Goal: Information Seeking & Learning: Find specific fact

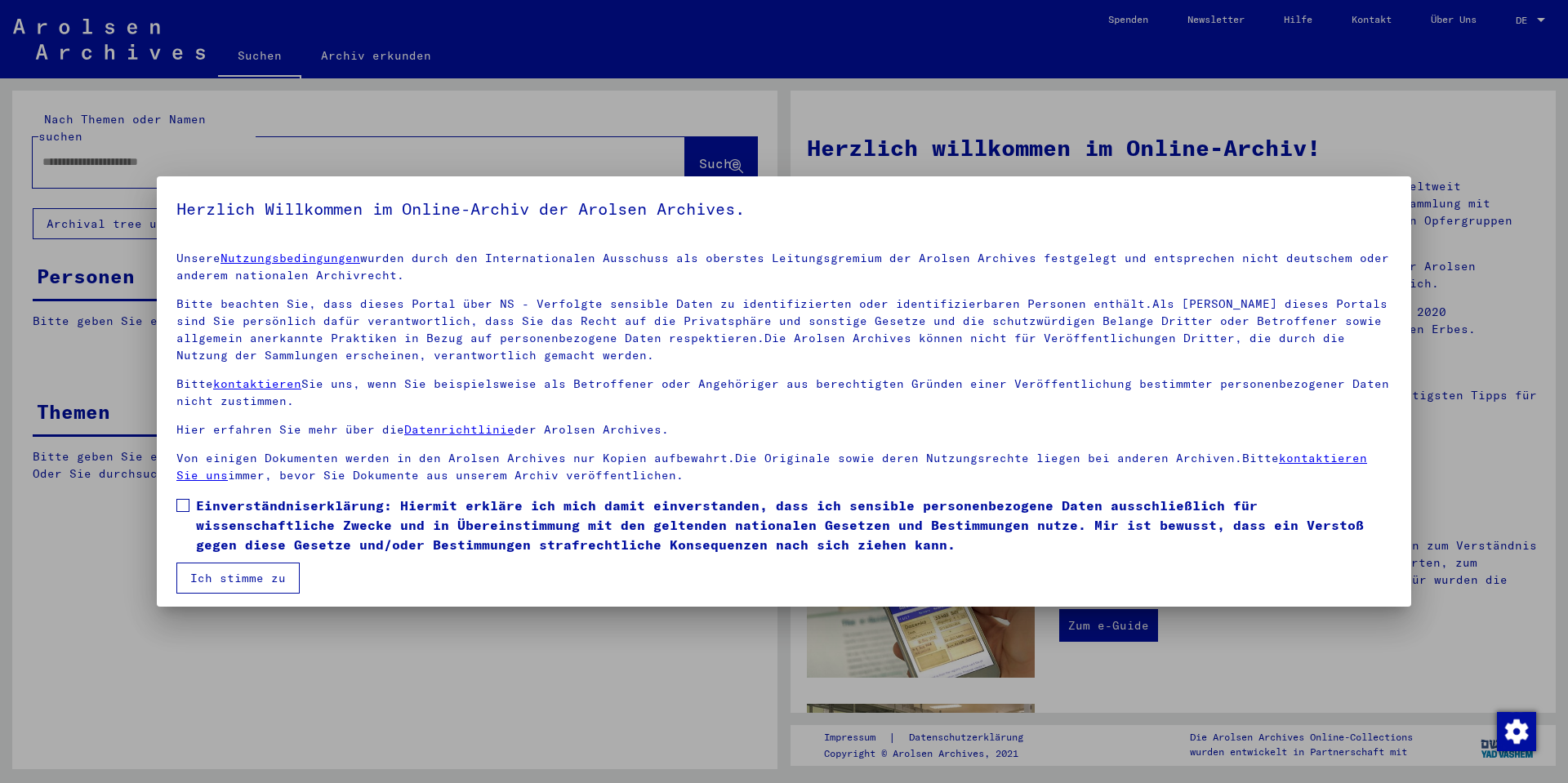
drag, startPoint x: 188, startPoint y: 501, endPoint x: 213, endPoint y: 534, distance: 41.4
click at [190, 502] on label "Einverständniserklärung: Hiermit erkläre ich mich damit einverstanden, dass ich…" at bounding box center [784, 525] width 1215 height 59
click at [240, 577] on button "Ich stimme zu" at bounding box center [238, 578] width 123 height 31
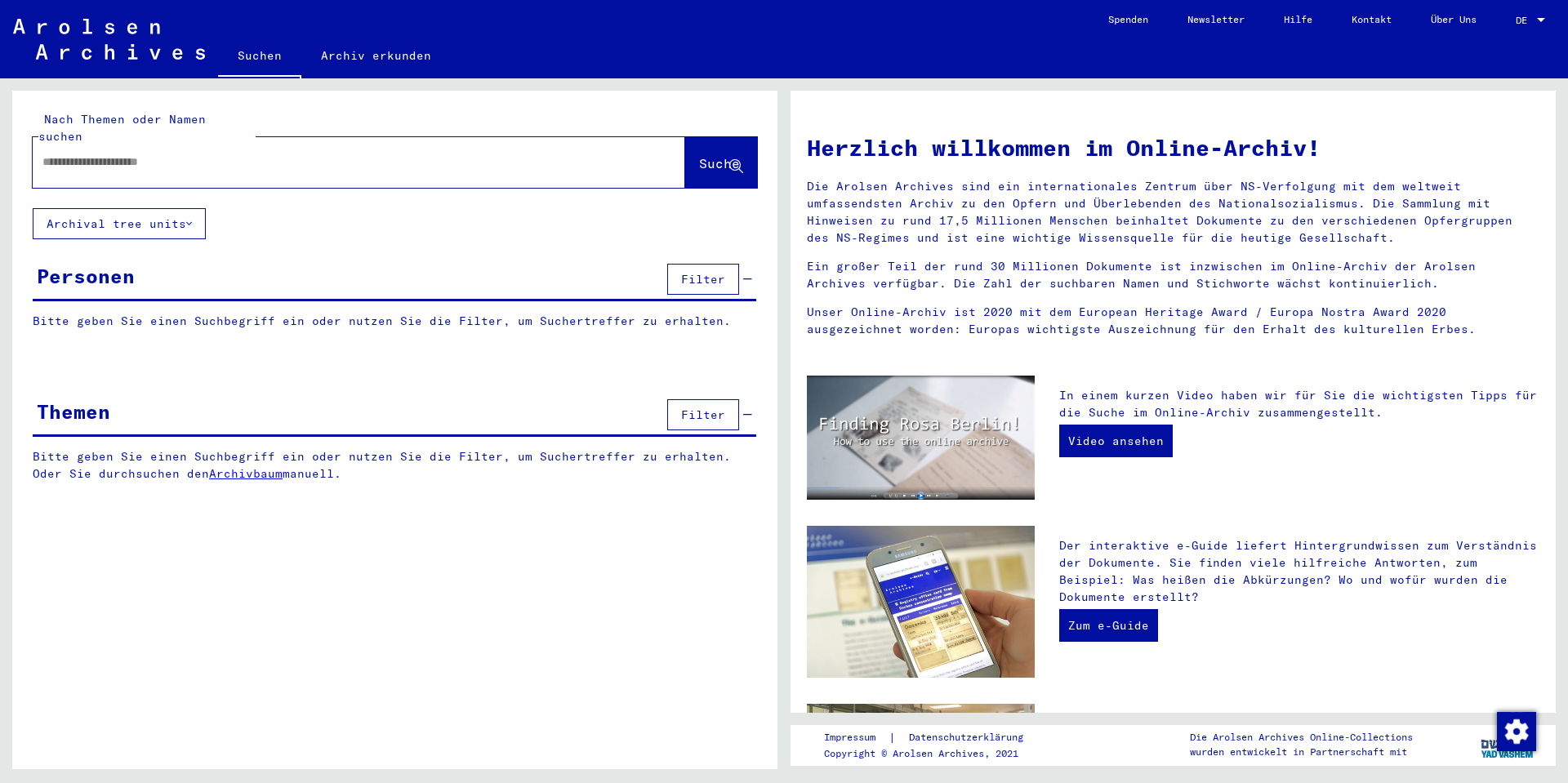
click at [131, 153] on input "text" at bounding box center [339, 162] width 594 height 17
click at [82, 153] on input "text" at bounding box center [339, 162] width 594 height 17
type input "*******"
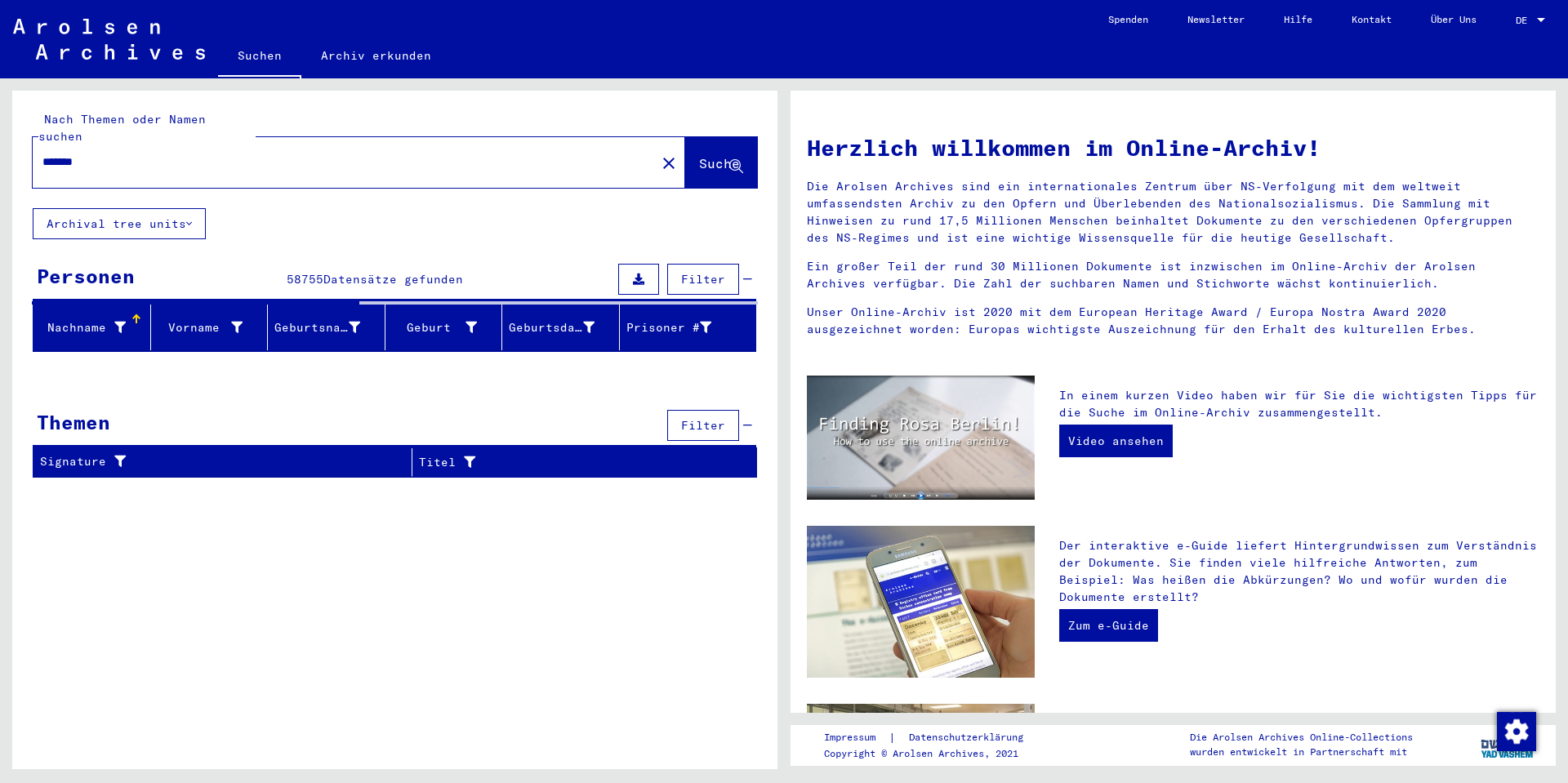
click at [84, 320] on div "Nachname" at bounding box center [83, 328] width 86 height 17
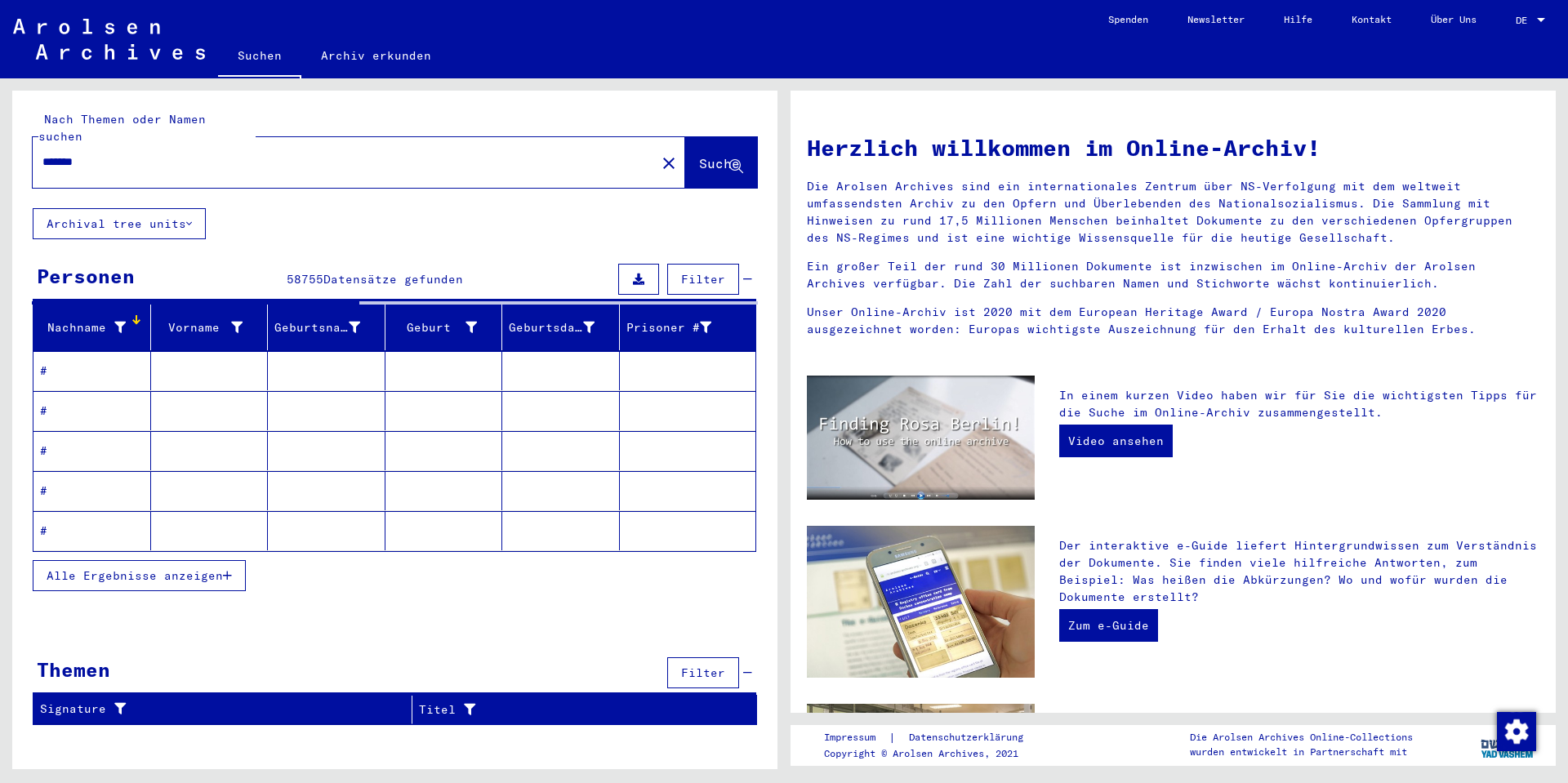
click at [231, 570] on icon "button" at bounding box center [227, 575] width 9 height 11
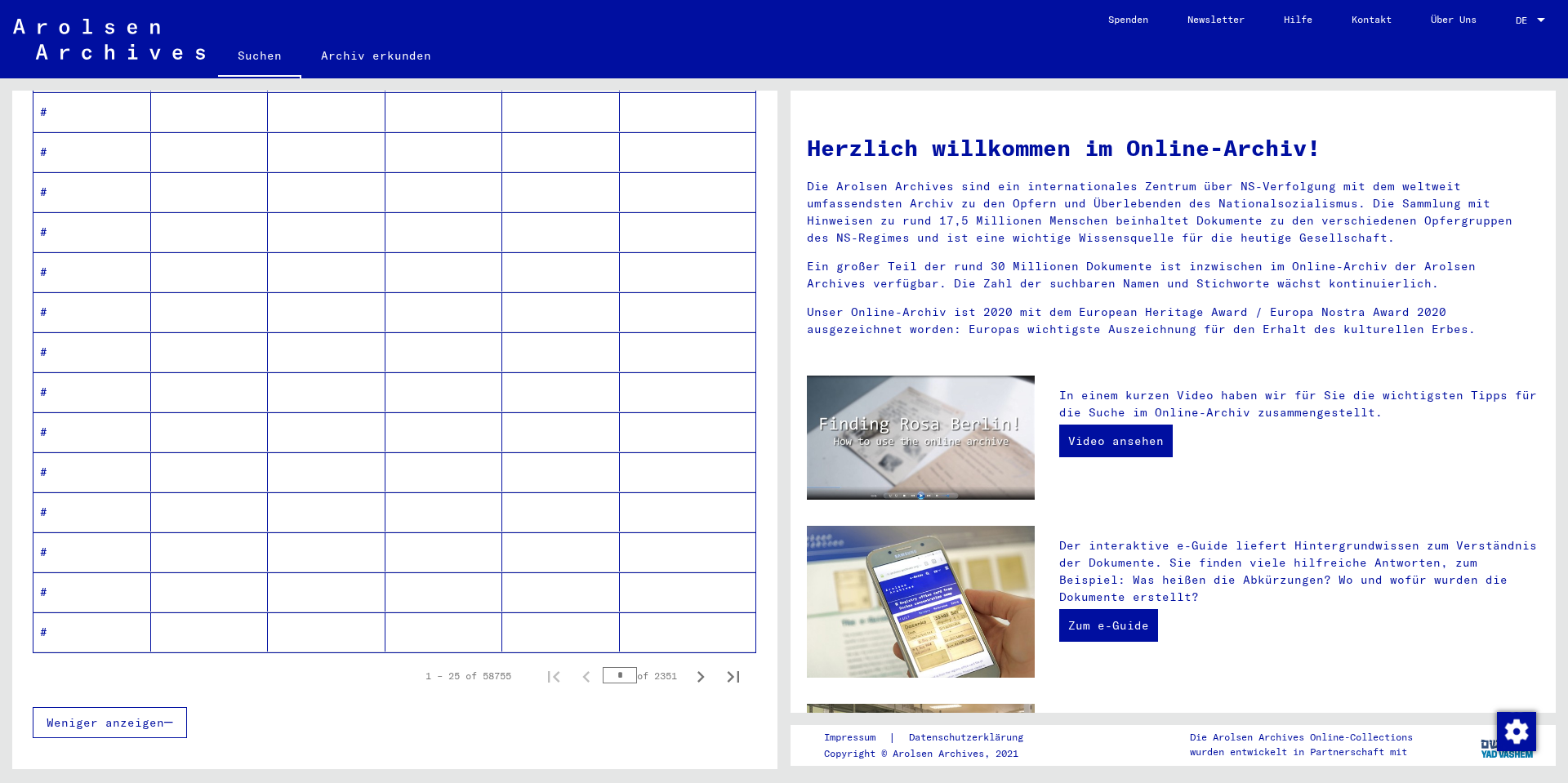
scroll to position [773, 0]
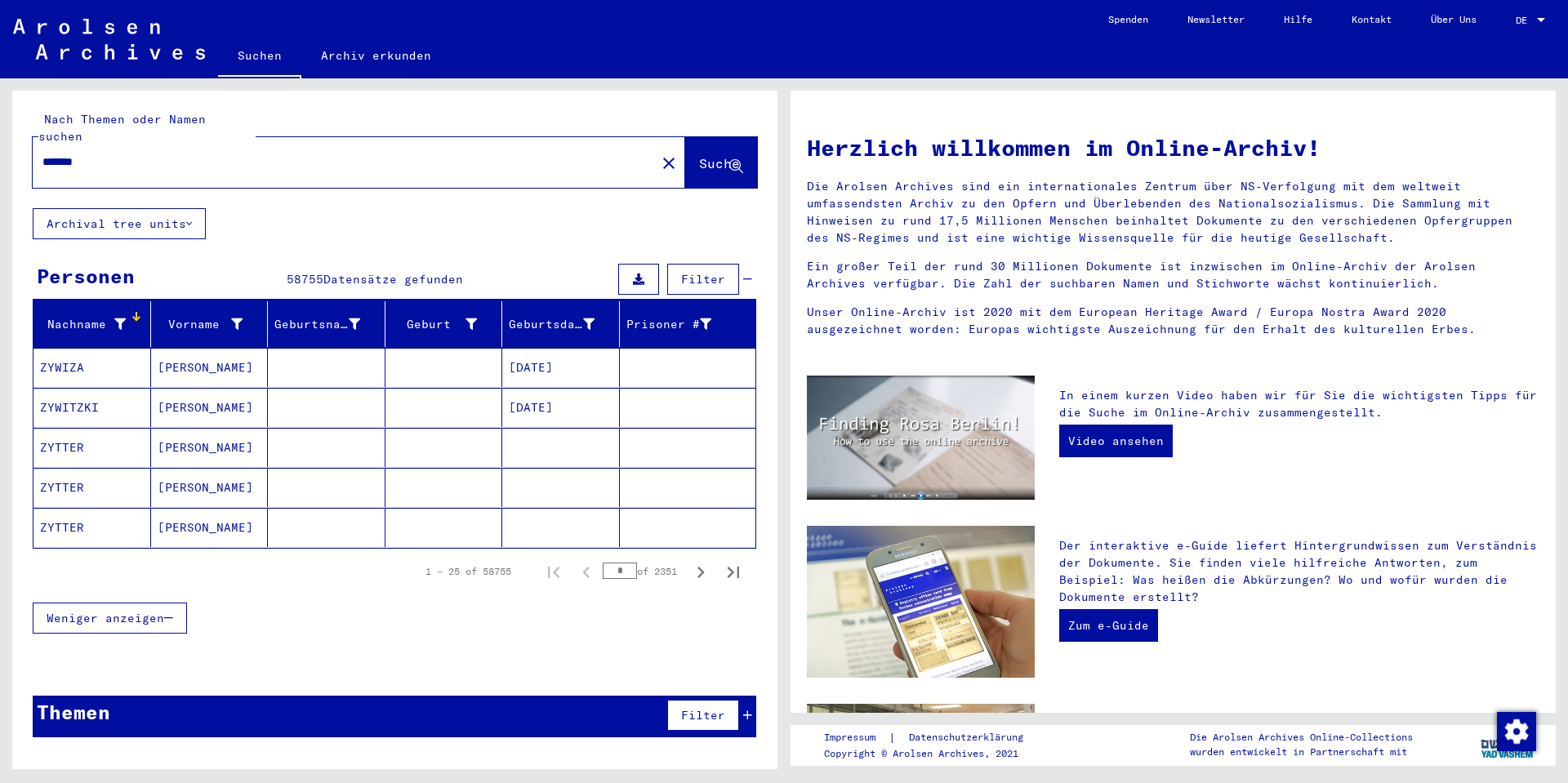
click at [721, 595] on div "Weniger anzeigen" at bounding box center [394, 618] width 724 height 47
click at [68, 349] on mat-cell "ZYWIZA" at bounding box center [92, 368] width 117 height 39
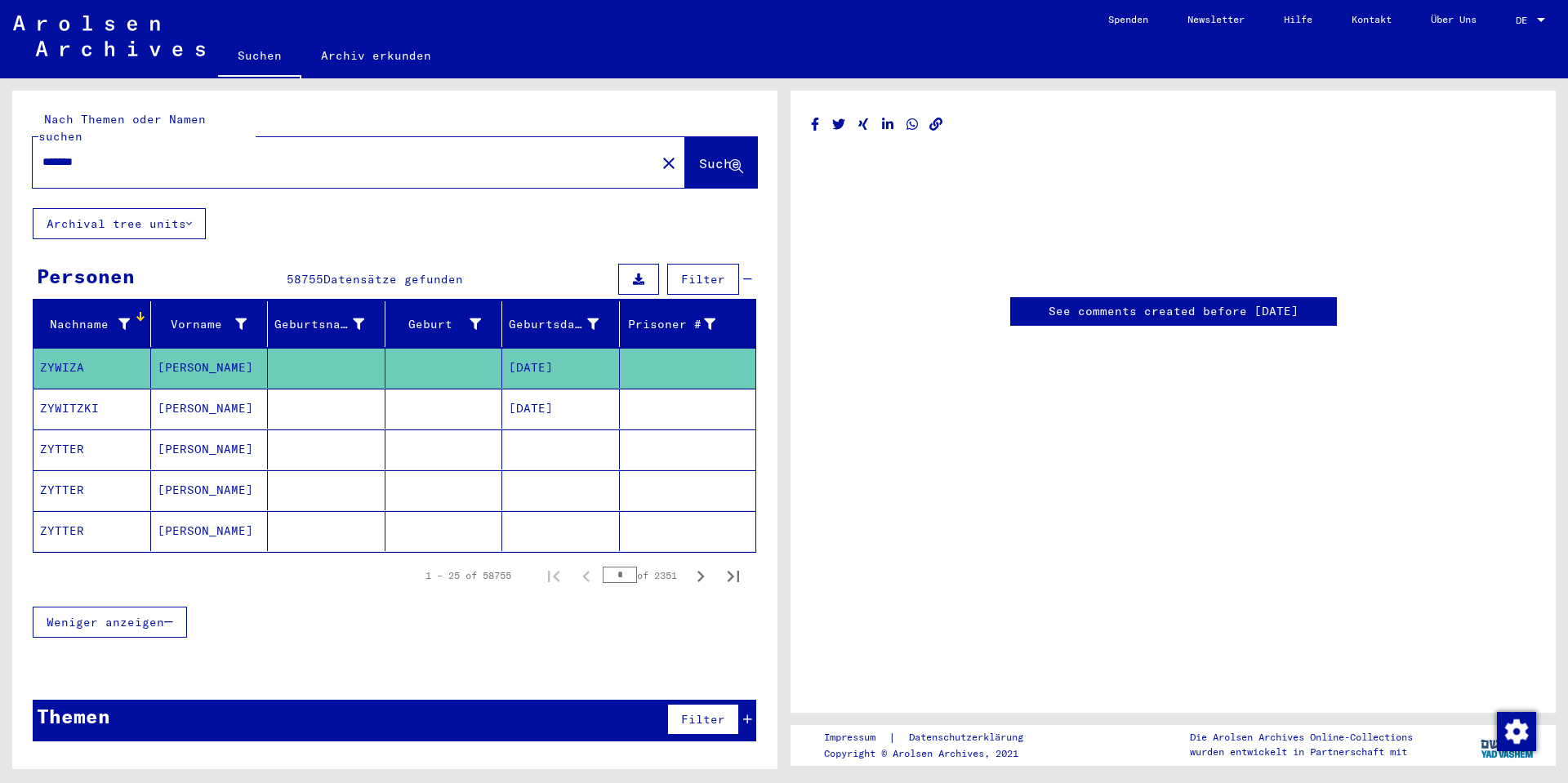
click at [123, 319] on icon at bounding box center [123, 324] width 11 height 11
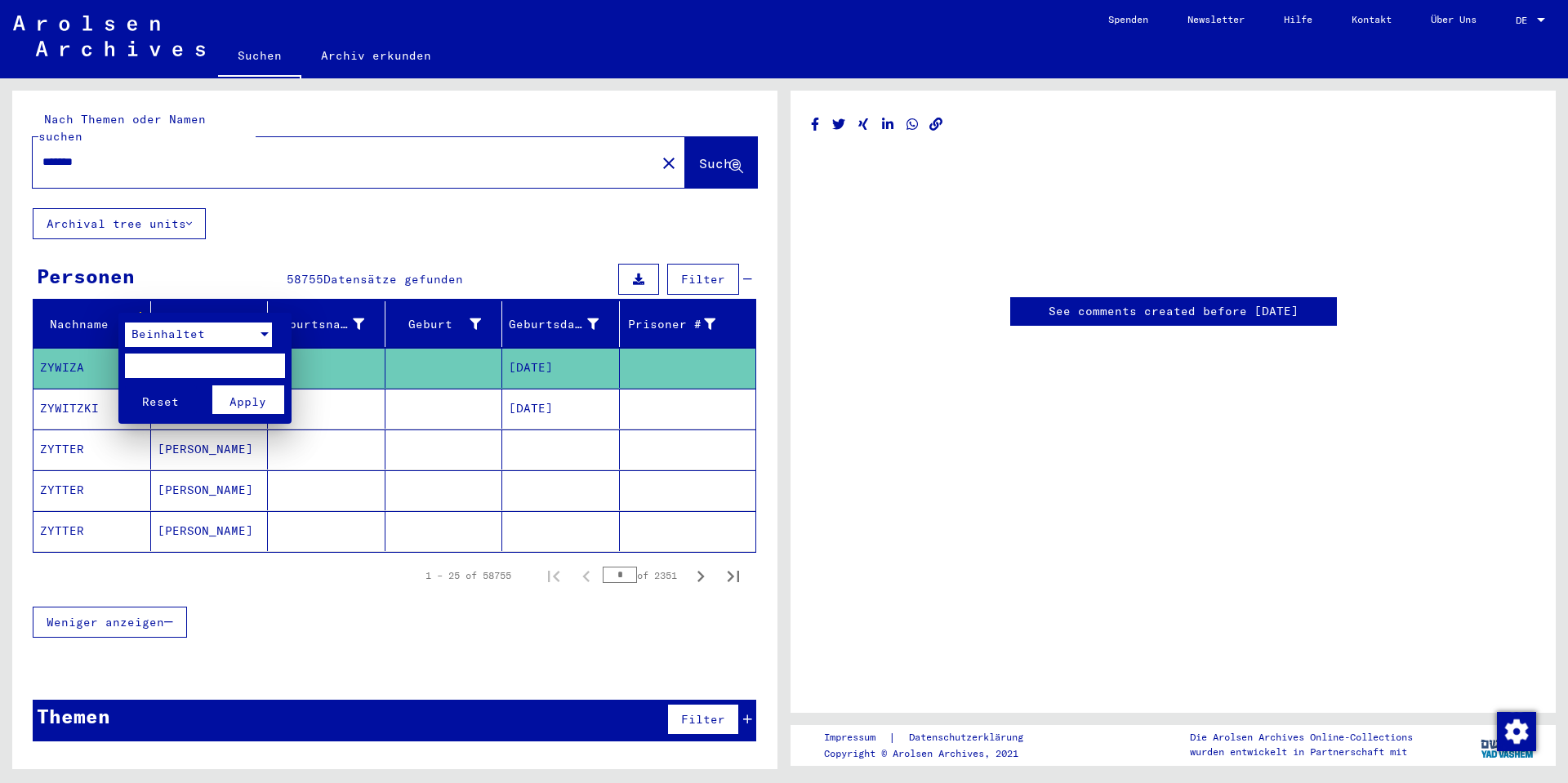
click at [265, 335] on div at bounding box center [265, 334] width 9 height 4
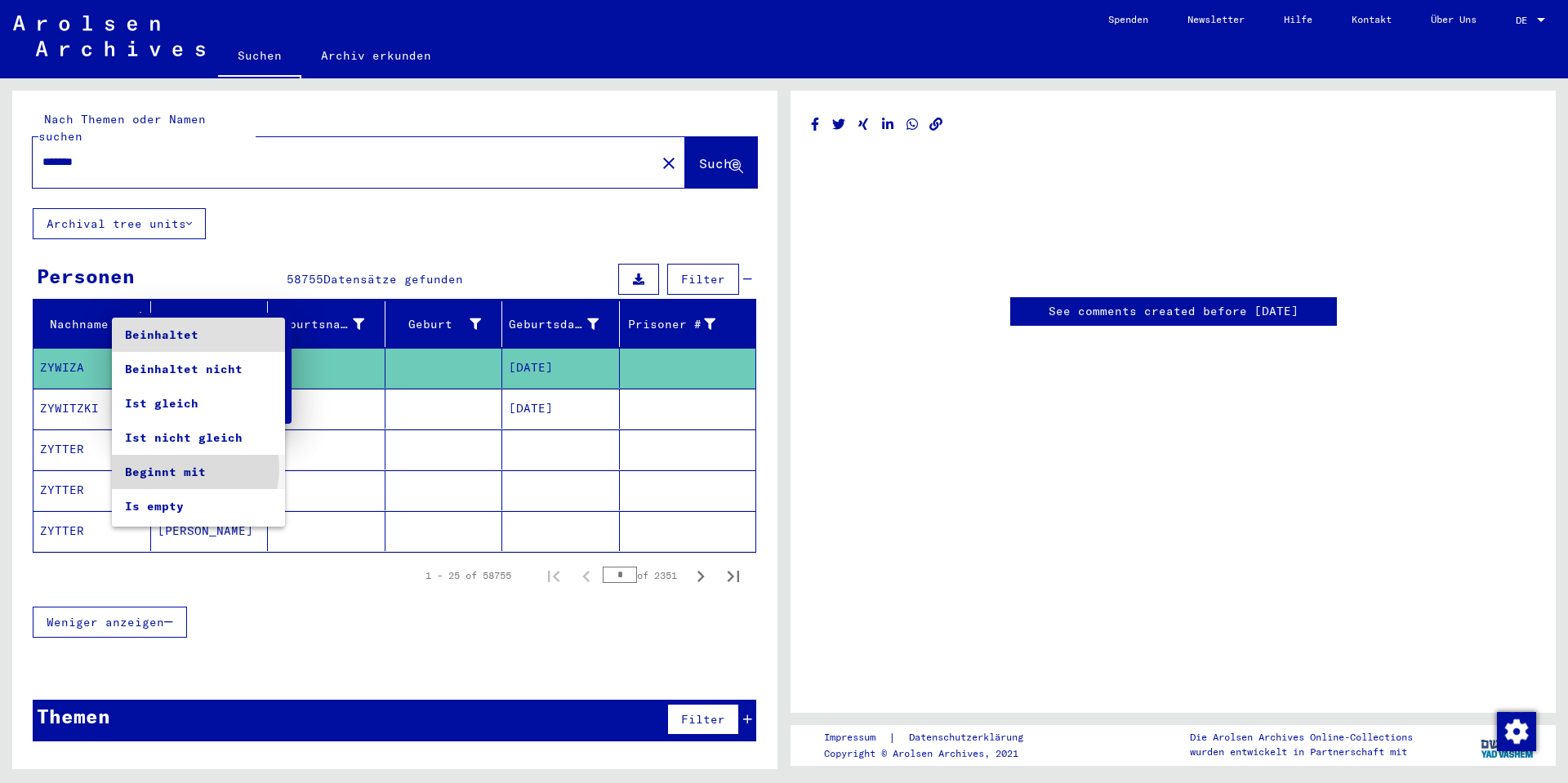
click at [190, 469] on span "Beginnt mit" at bounding box center [199, 472] width 147 height 34
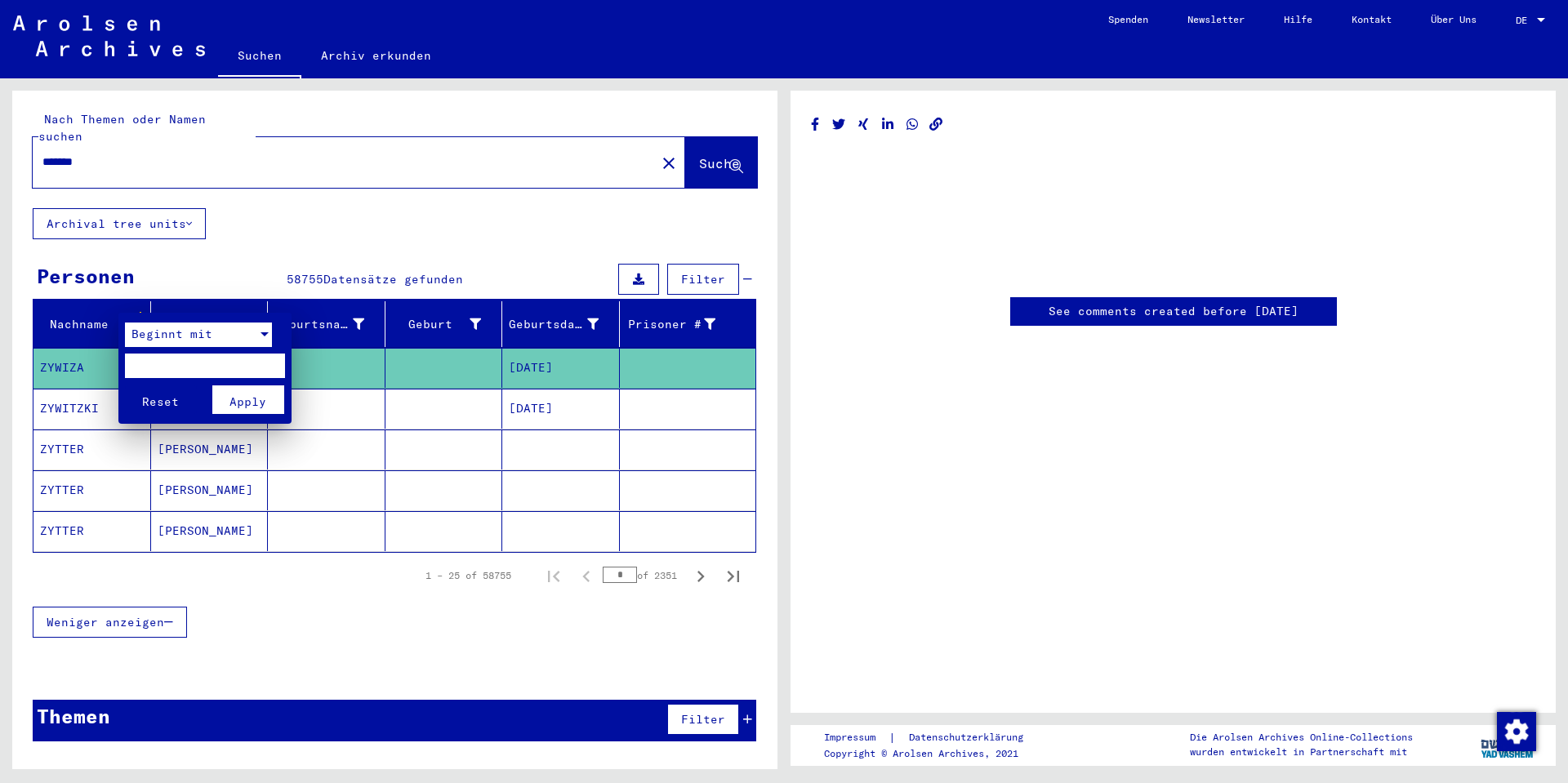
click at [138, 363] on input "text" at bounding box center [205, 366] width 160 height 25
type input "**"
click at [125, 386] on button "Reset" at bounding box center [161, 399] width 72 height 28
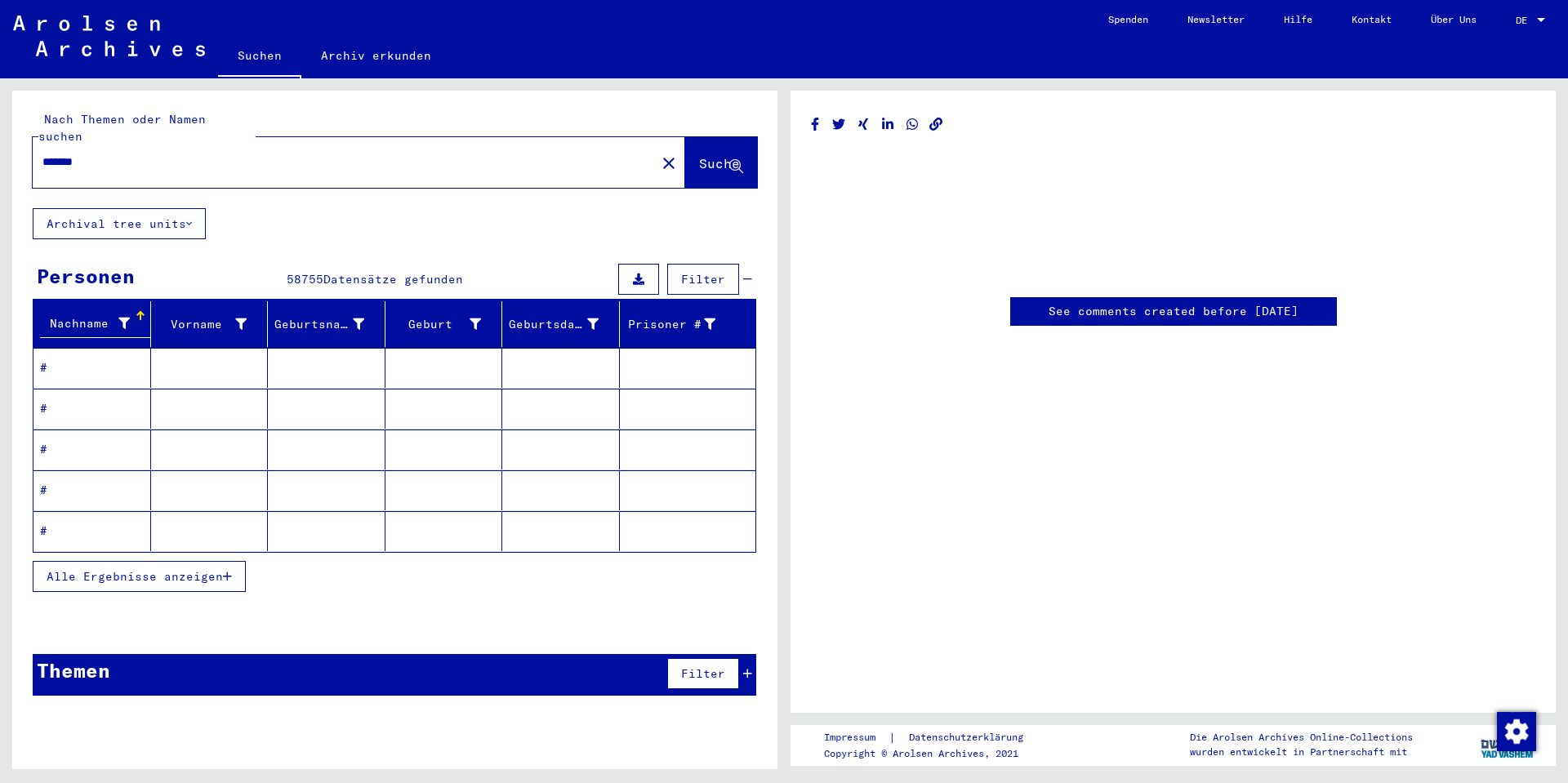
click at [221, 569] on span "Alle Ergebnisse anzeigen" at bounding box center [135, 576] width 177 height 15
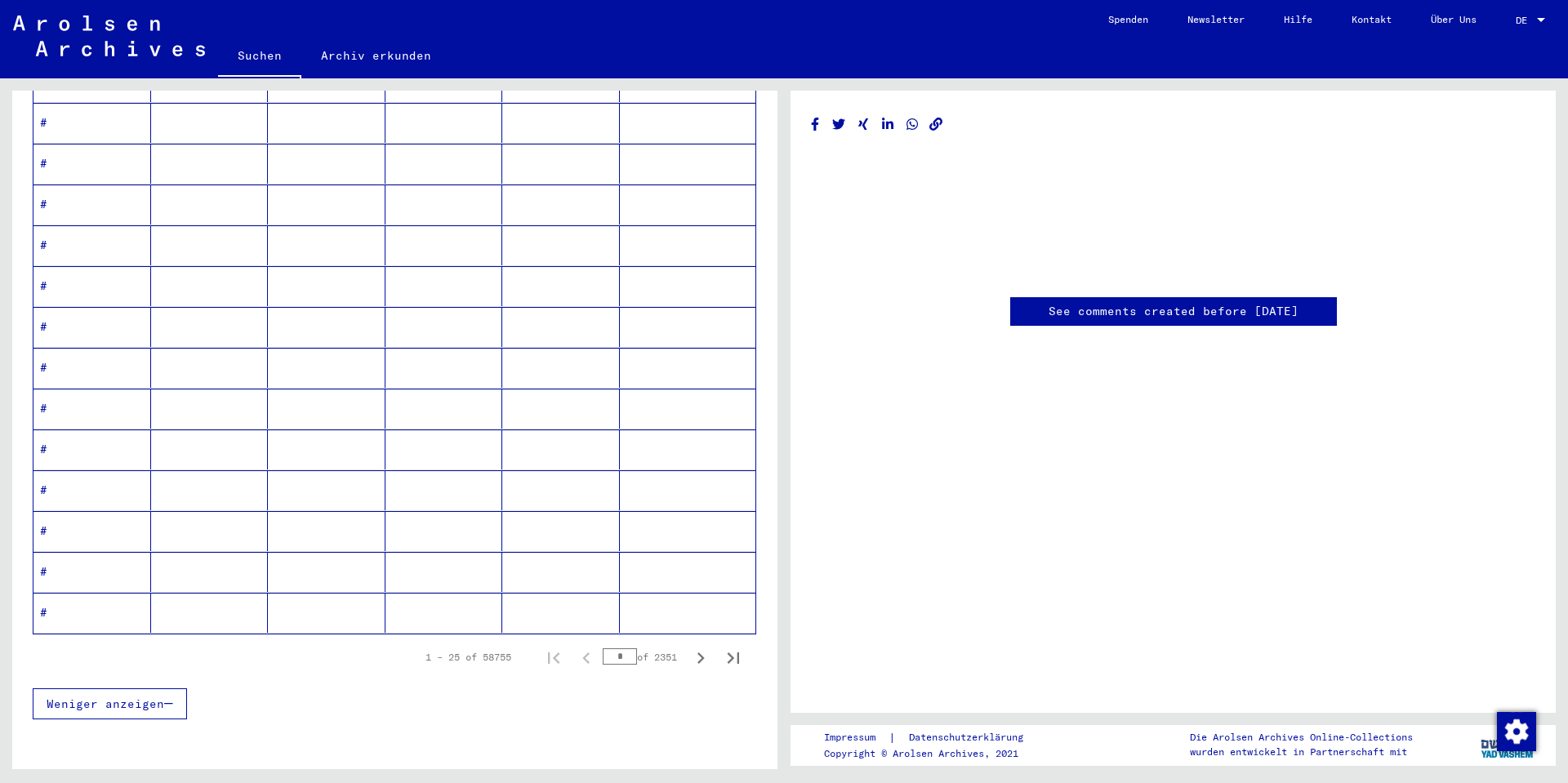
scroll to position [790, 0]
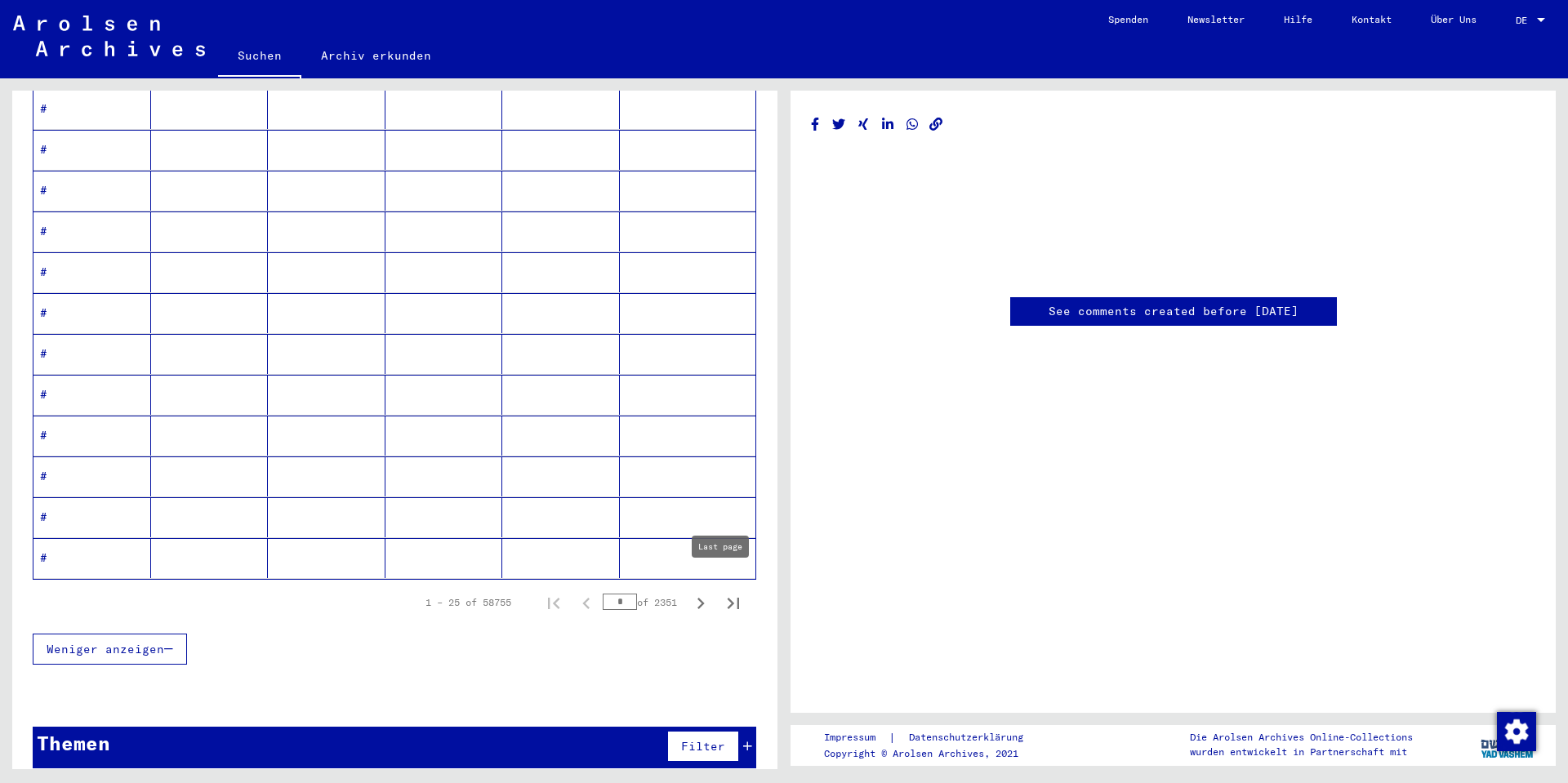
click at [725, 592] on icon "Last page" at bounding box center [733, 603] width 23 height 23
type input "****"
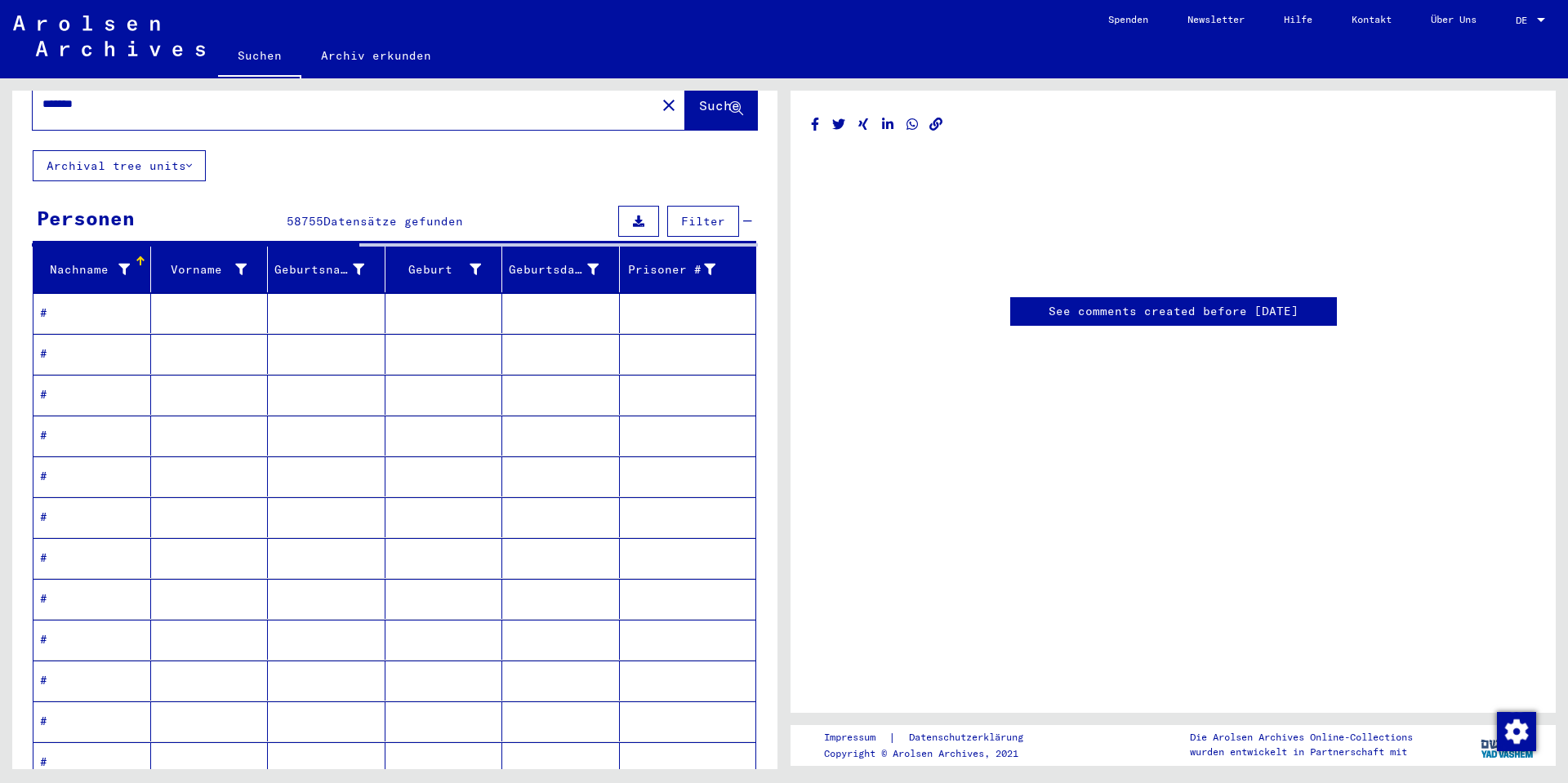
scroll to position [0, 0]
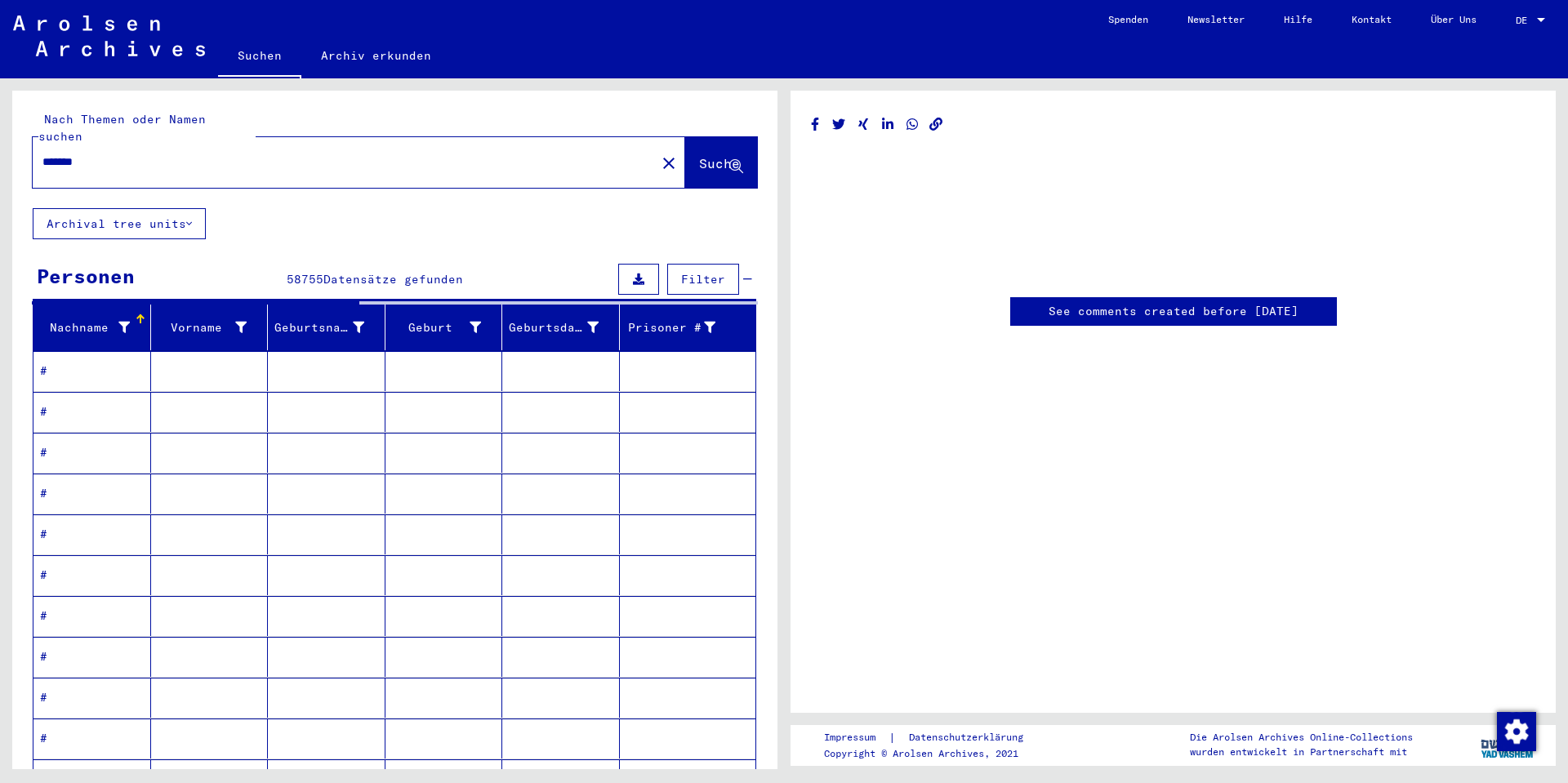
click at [119, 320] on div at bounding box center [123, 328] width 11 height 17
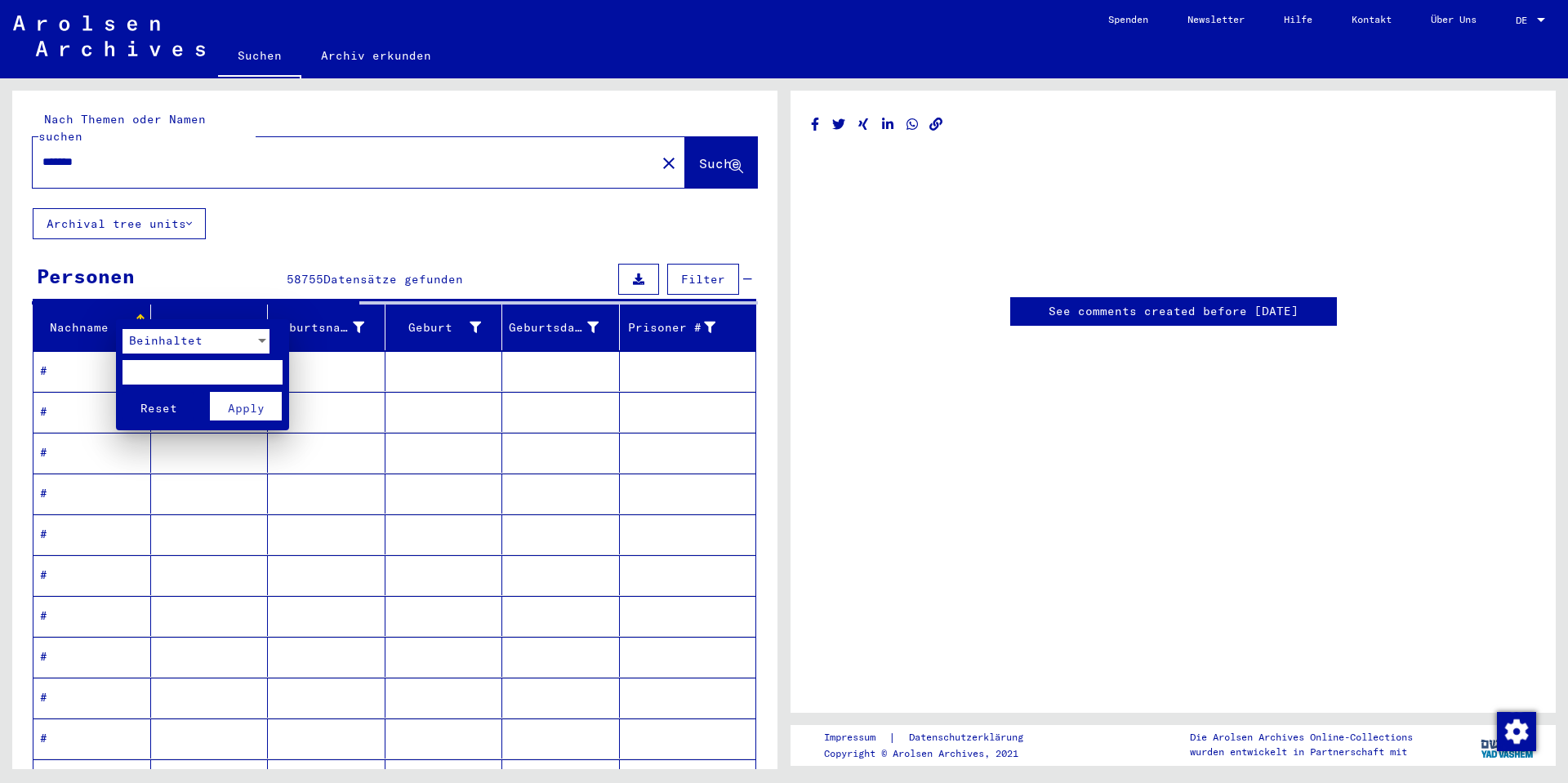
click at [265, 340] on div at bounding box center [262, 341] width 9 height 4
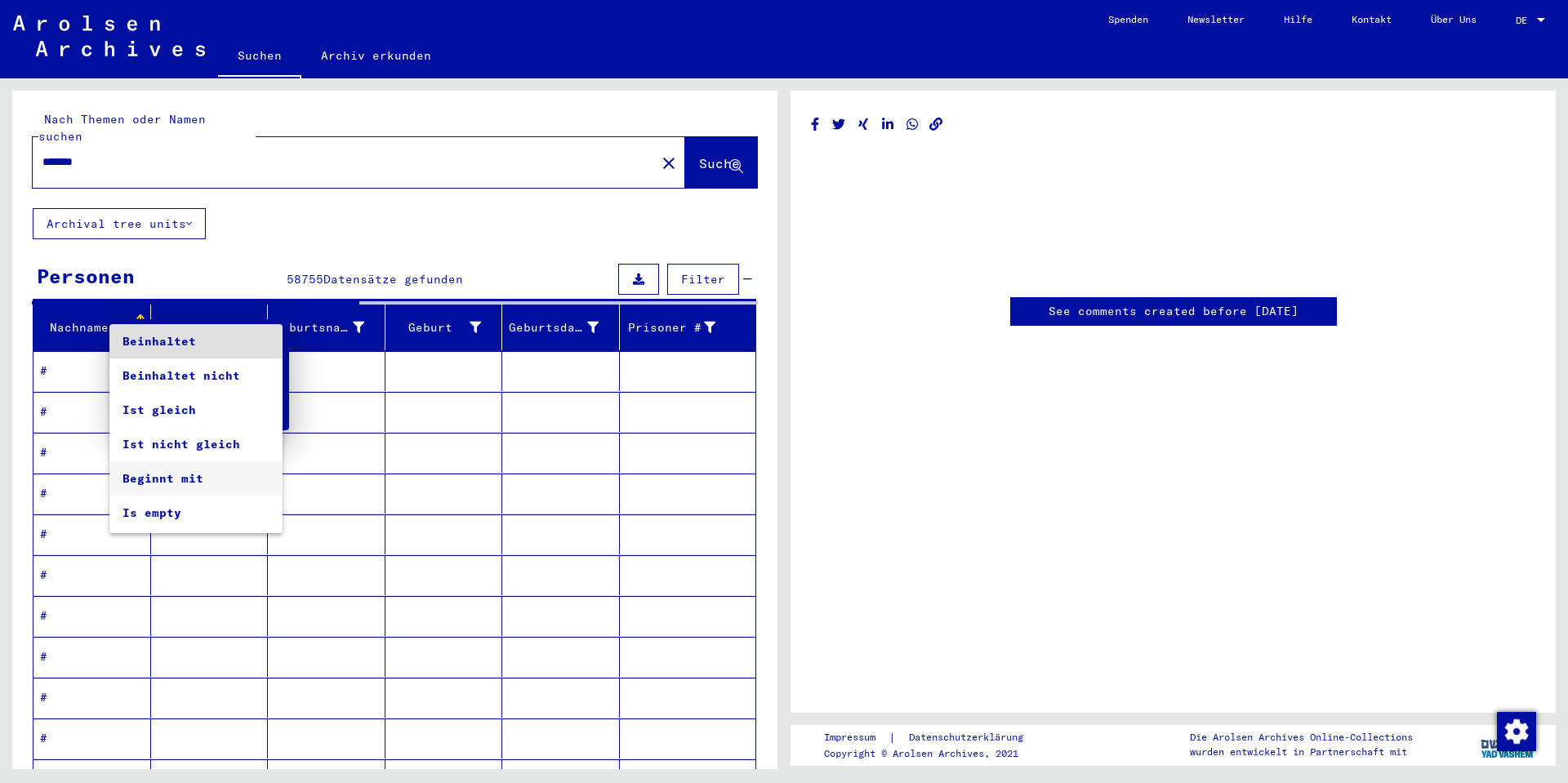
click at [200, 477] on span "Beginnt mit" at bounding box center [196, 479] width 147 height 34
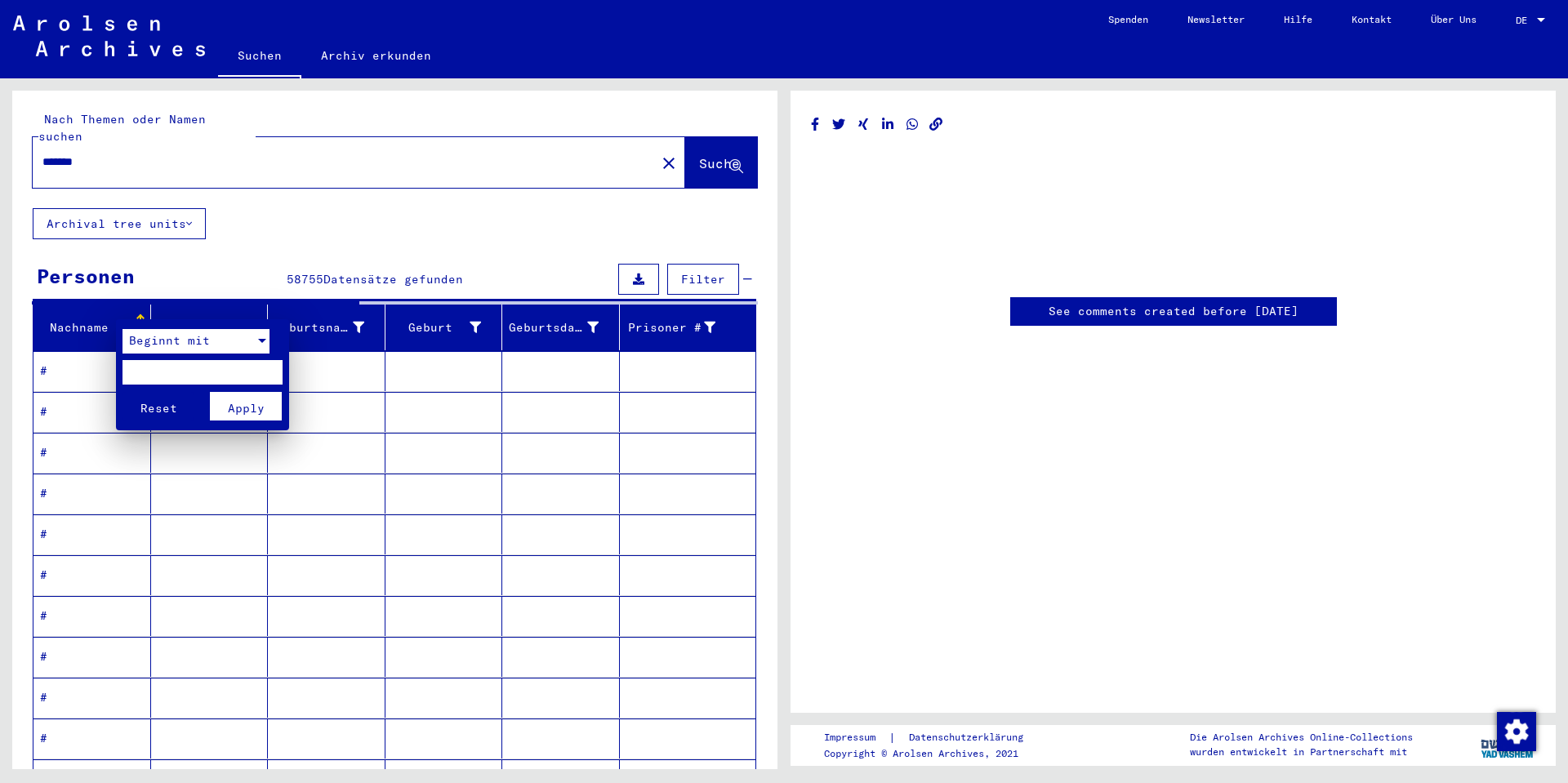
click at [153, 368] on input "text" at bounding box center [202, 372] width 160 height 25
type input "*****"
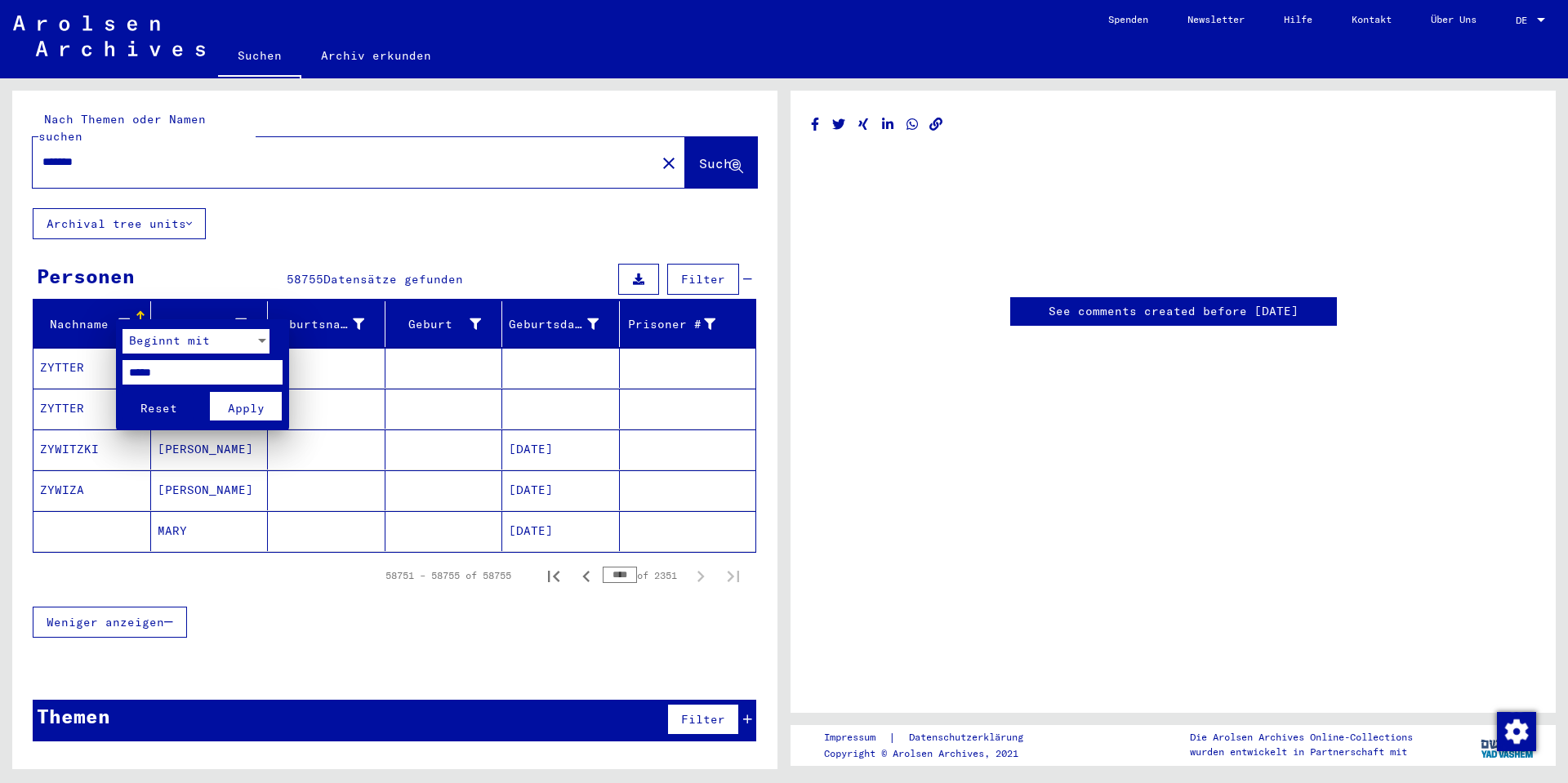
click at [249, 408] on span "Apply" at bounding box center [246, 408] width 37 height 15
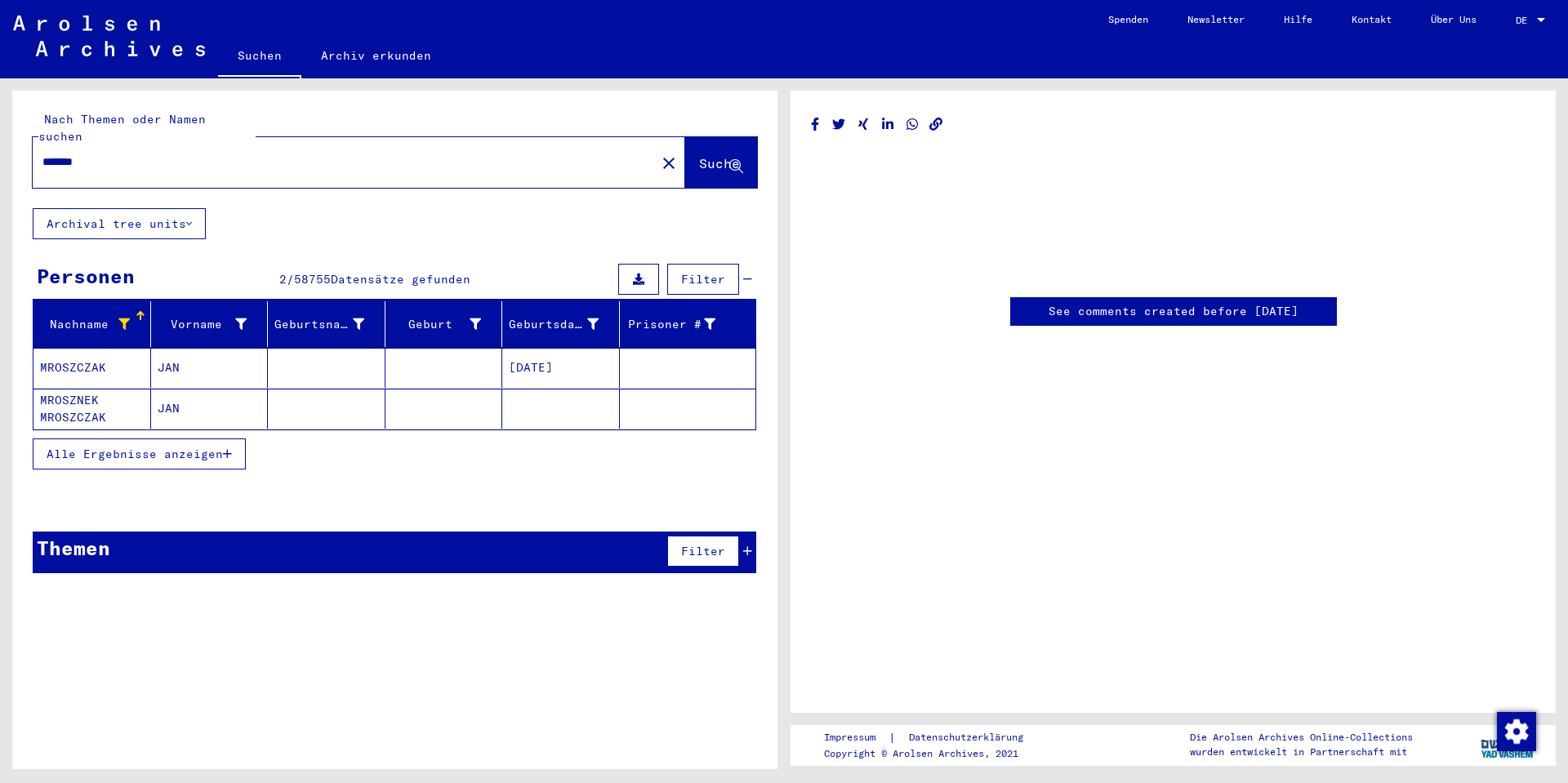
click at [75, 354] on mat-cell "MROSZCZAK" at bounding box center [92, 368] width 117 height 40
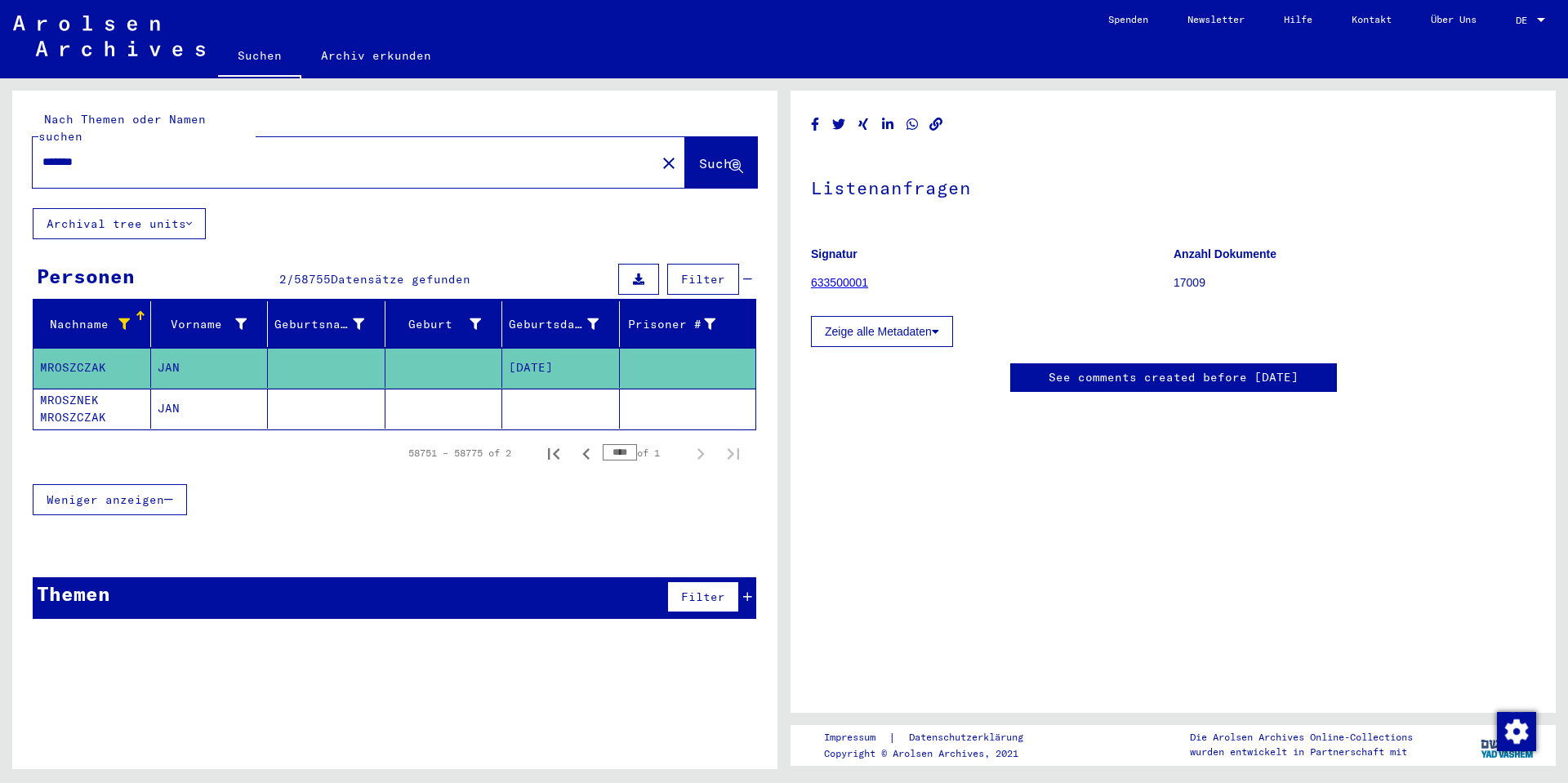
click at [84, 389] on mat-cell "MROSZNEK MROSZCZAK" at bounding box center [92, 409] width 117 height 40
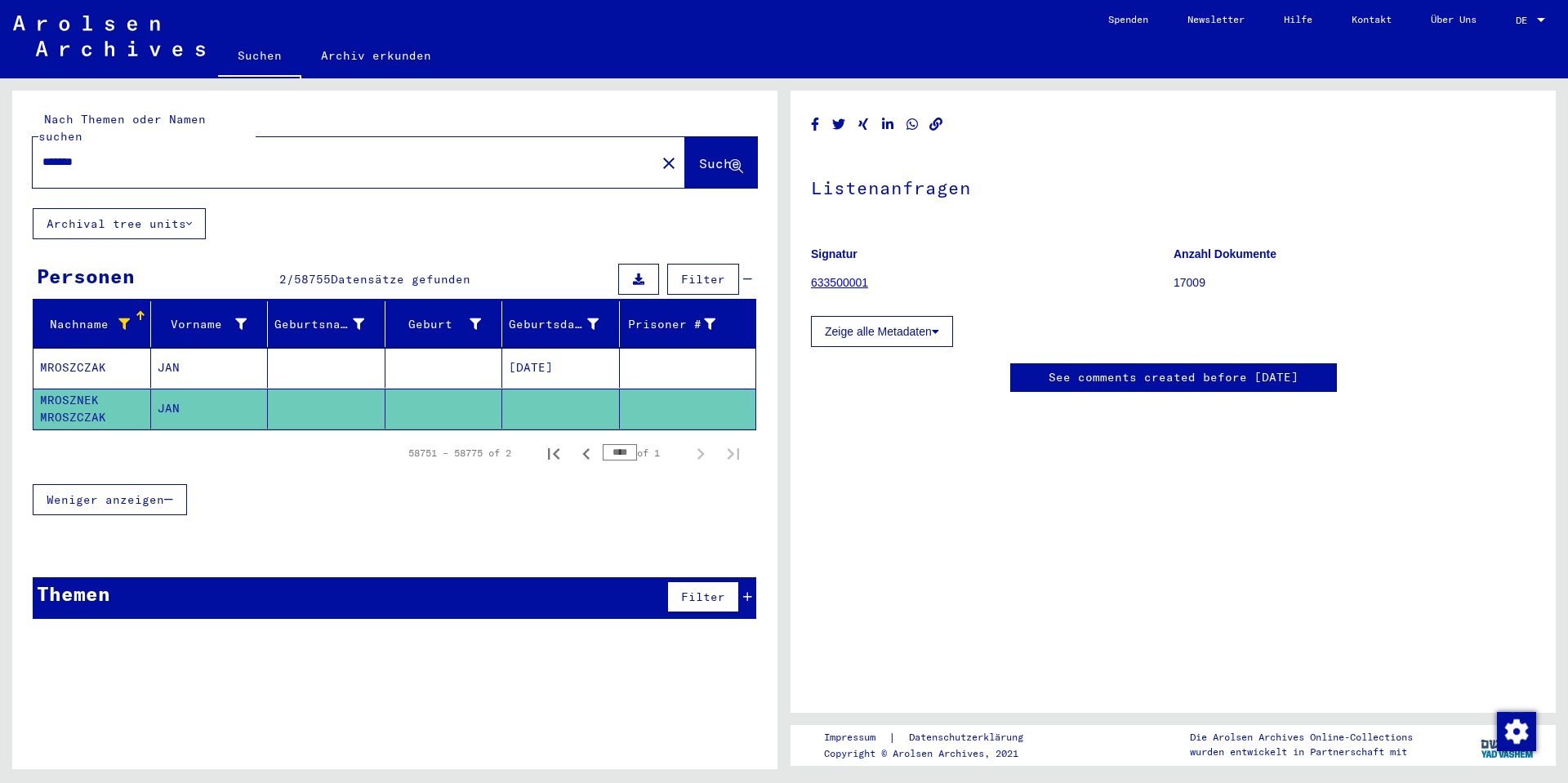
click at [92, 348] on mat-cell "MROSZCZAK" at bounding box center [92, 368] width 117 height 40
